Goal: Entertainment & Leisure: Consume media (video, audio)

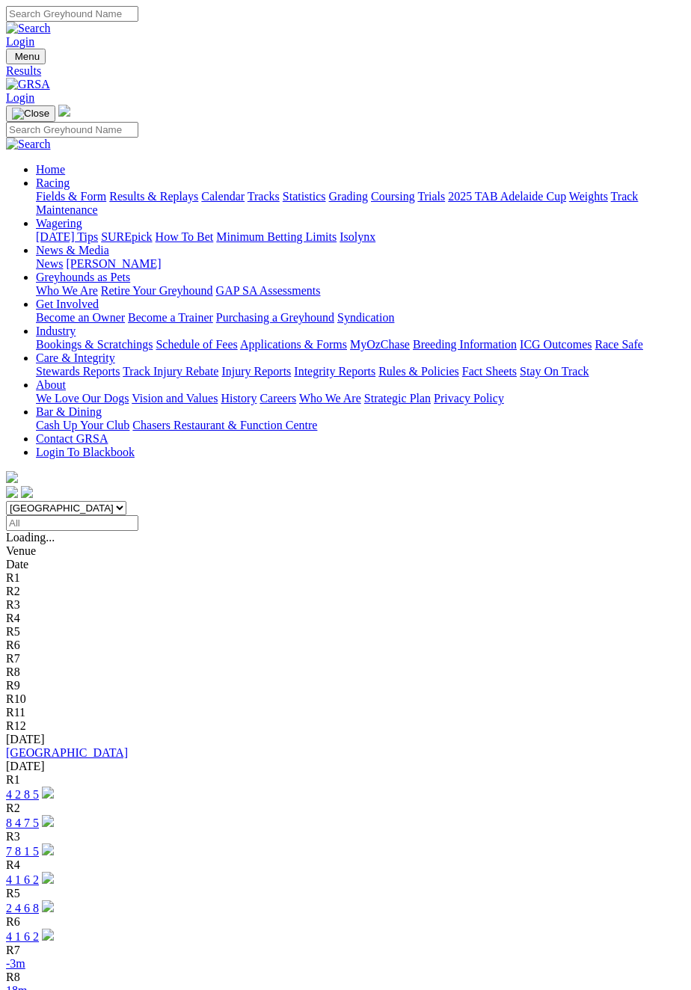
click at [138, 515] on input "Select date" at bounding box center [72, 523] width 132 height 16
type input "[DATE]"
click at [39, 873] on link "2 3 7 1" at bounding box center [22, 879] width 33 height 13
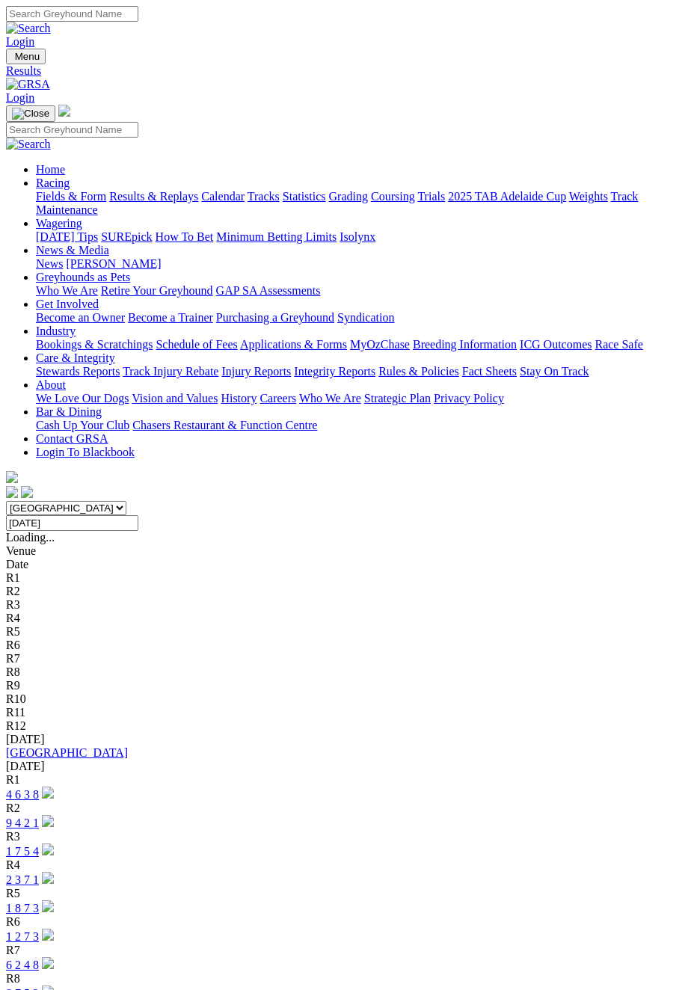
click at [359, 858] on div "R4" at bounding box center [345, 864] width 679 height 13
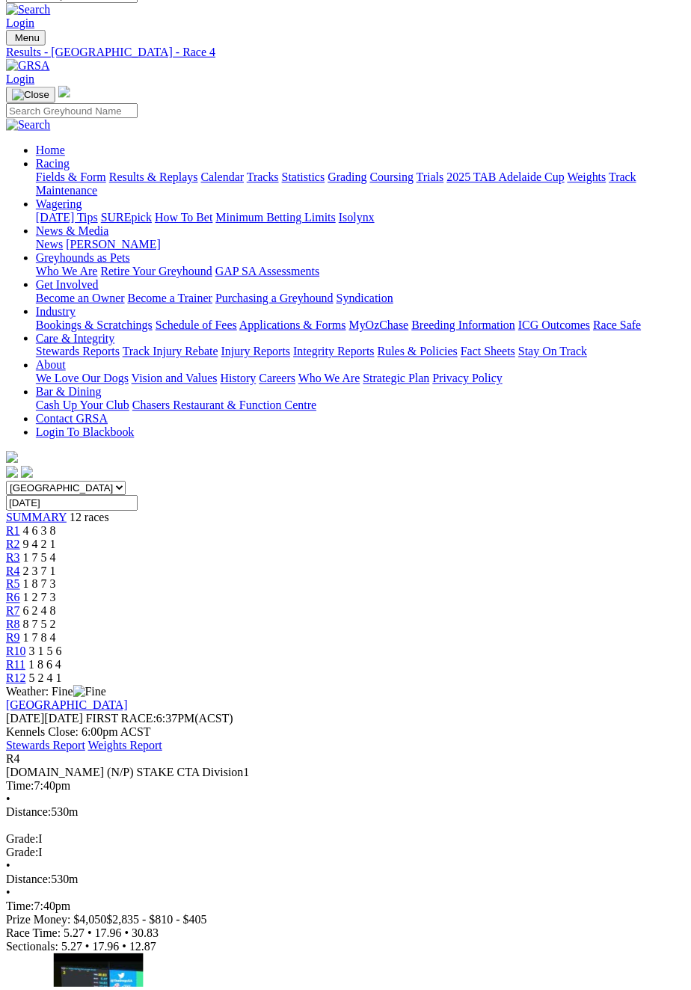
scroll to position [17, 0]
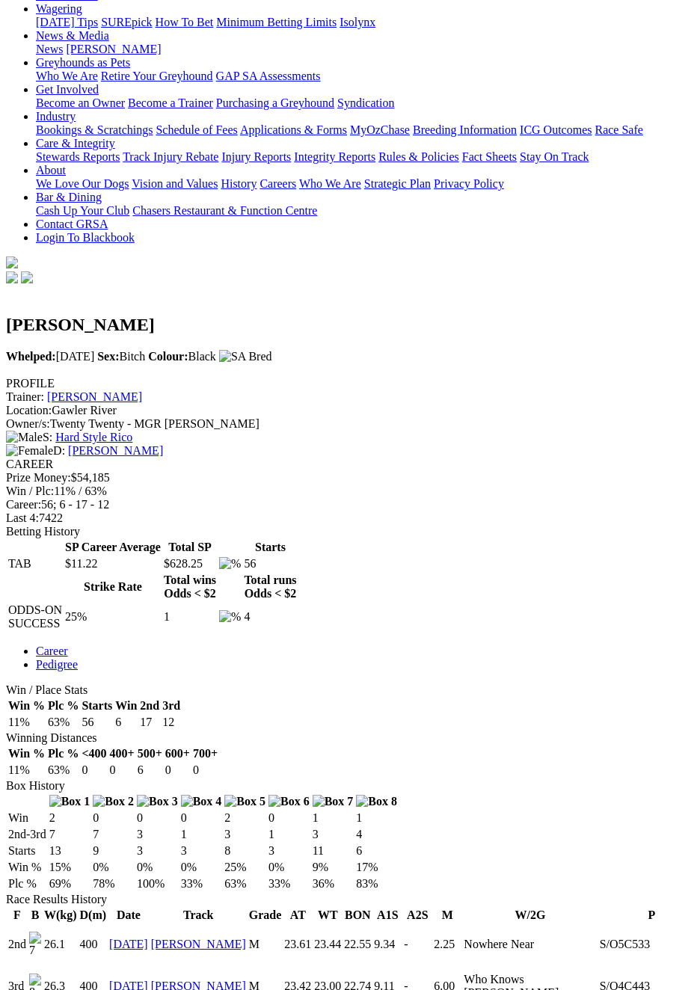
scroll to position [215, 0]
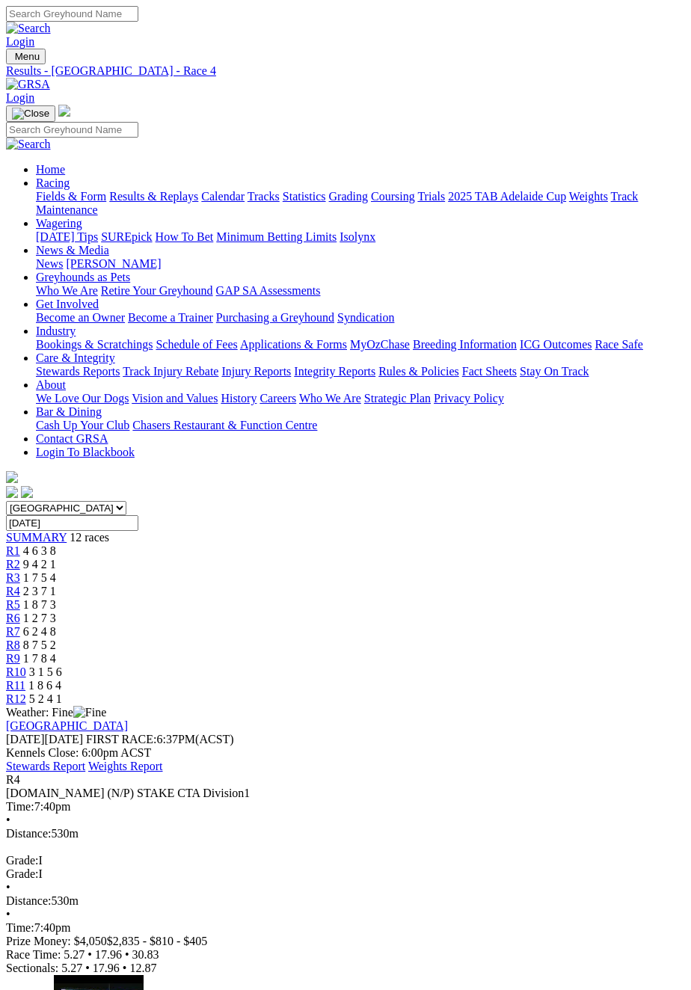
scroll to position [17, 0]
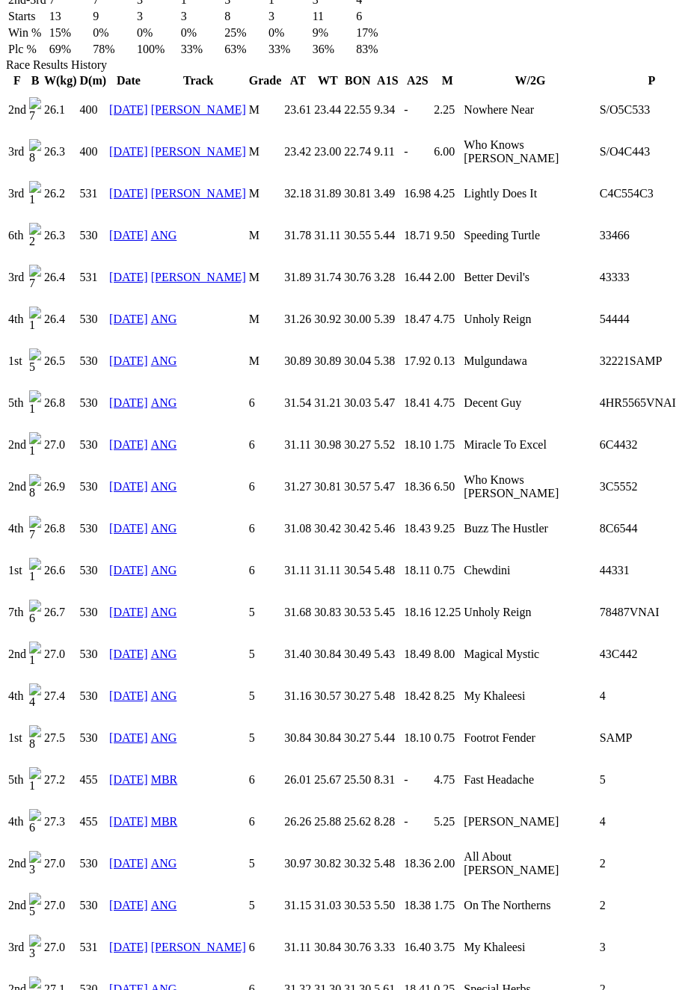
scroll to position [1049, 0]
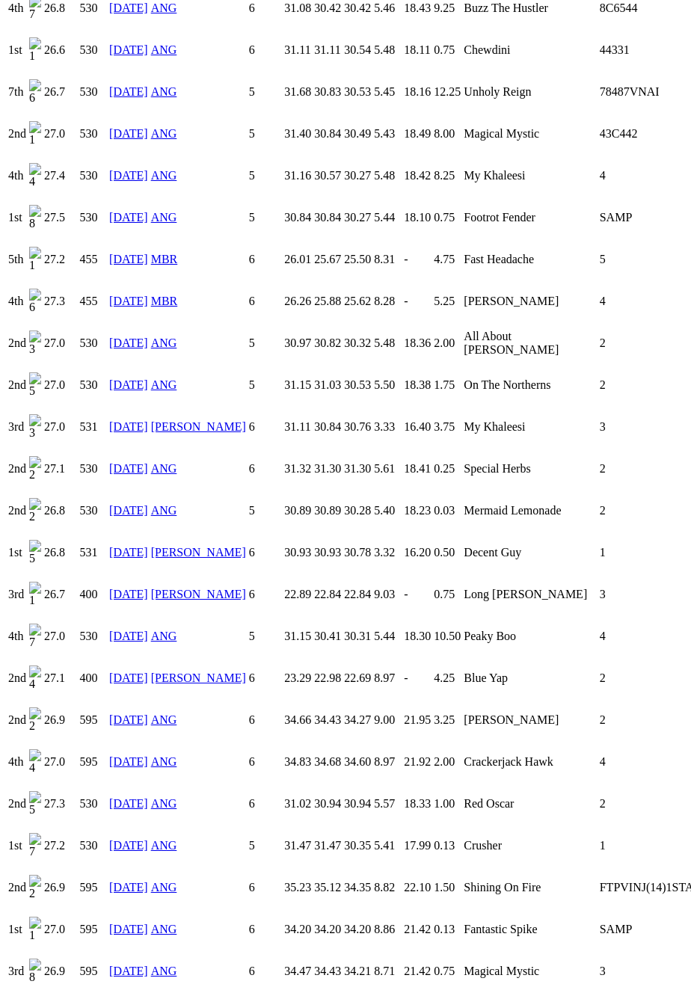
scroll to position [1565, 0]
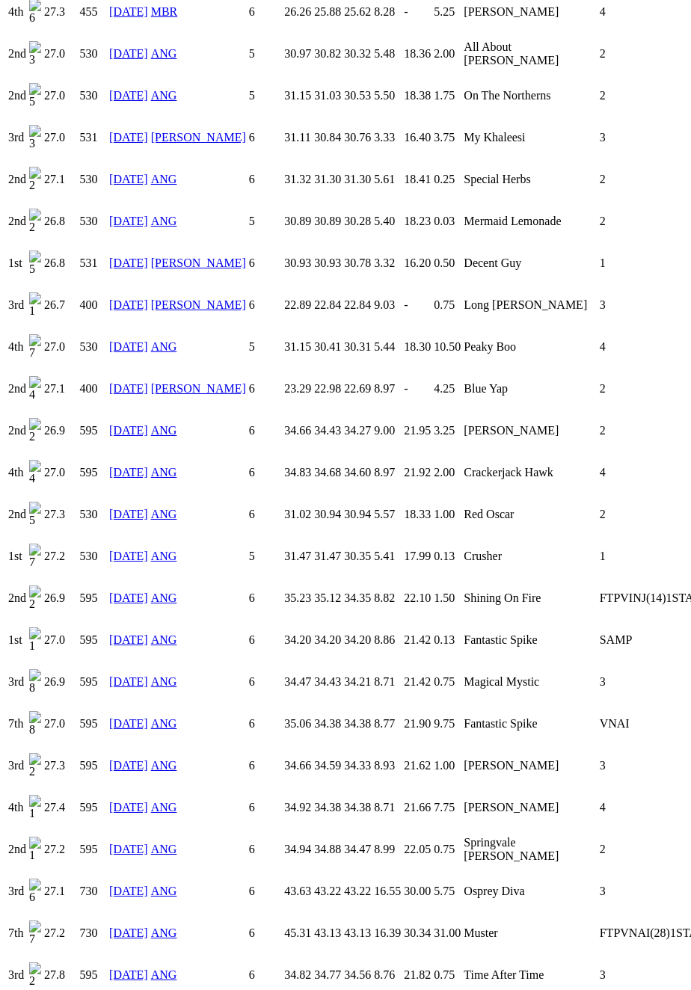
scroll to position [1859, 0]
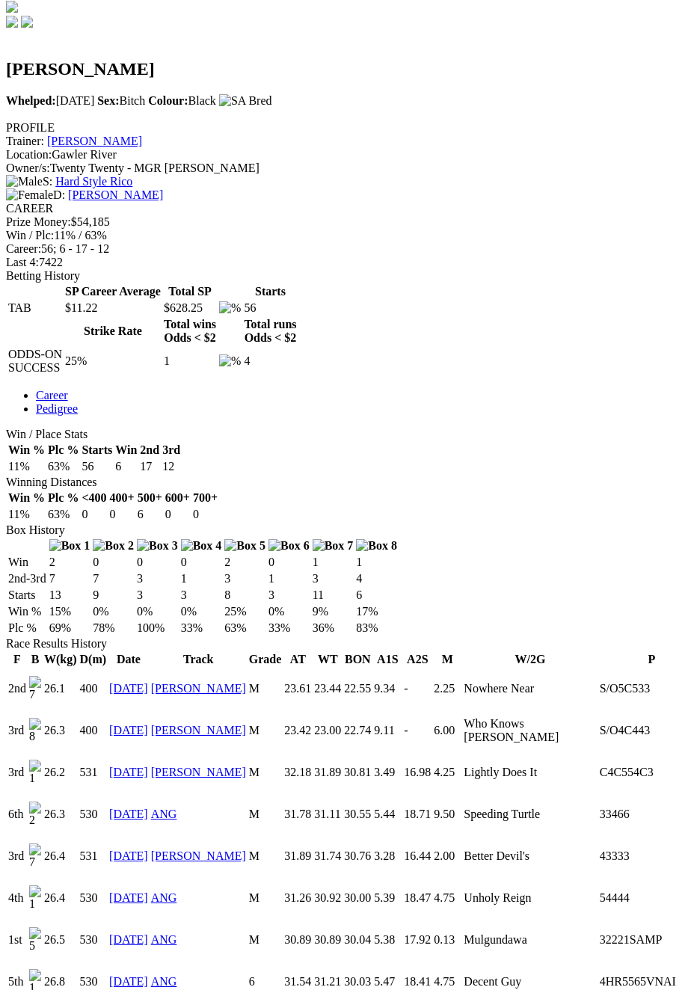
scroll to position [471, 0]
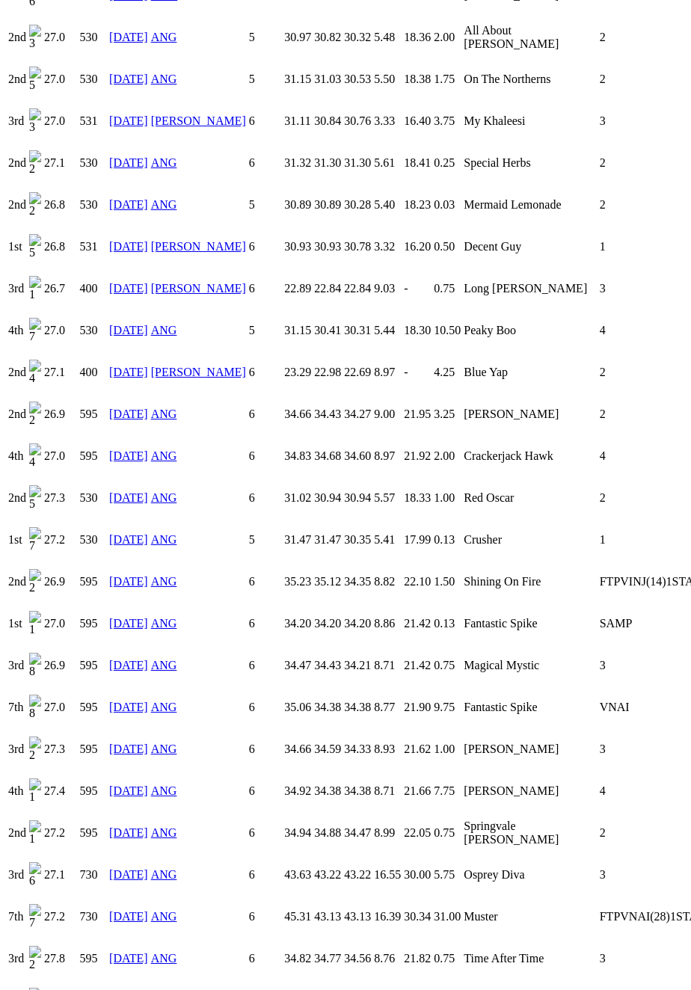
scroll to position [1874, 0]
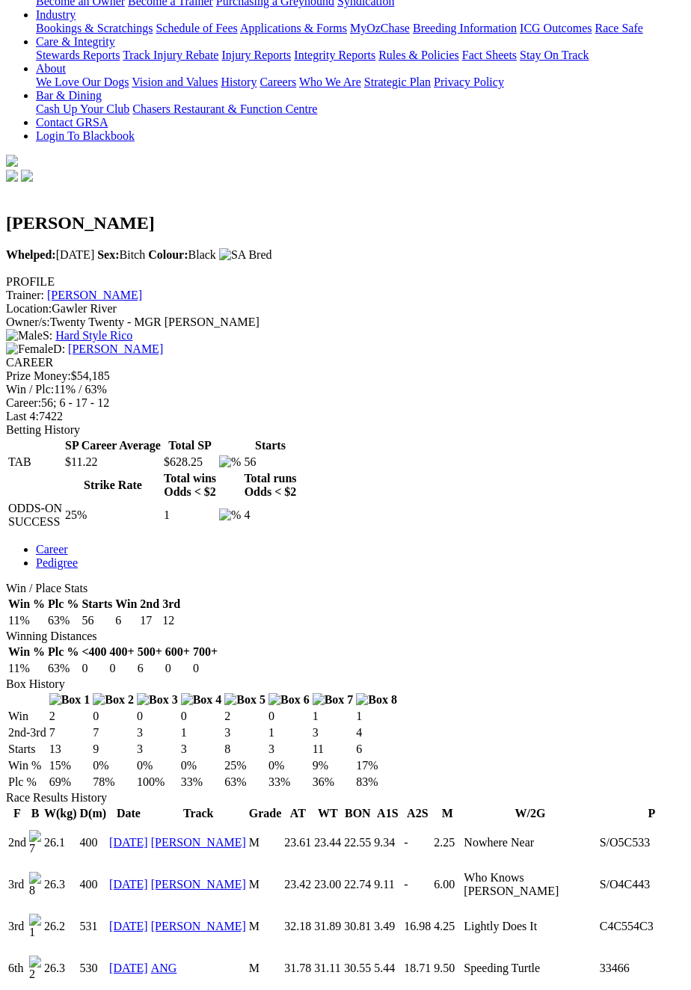
scroll to position [315, 0]
